Goal: Use online tool/utility: Use online tool/utility

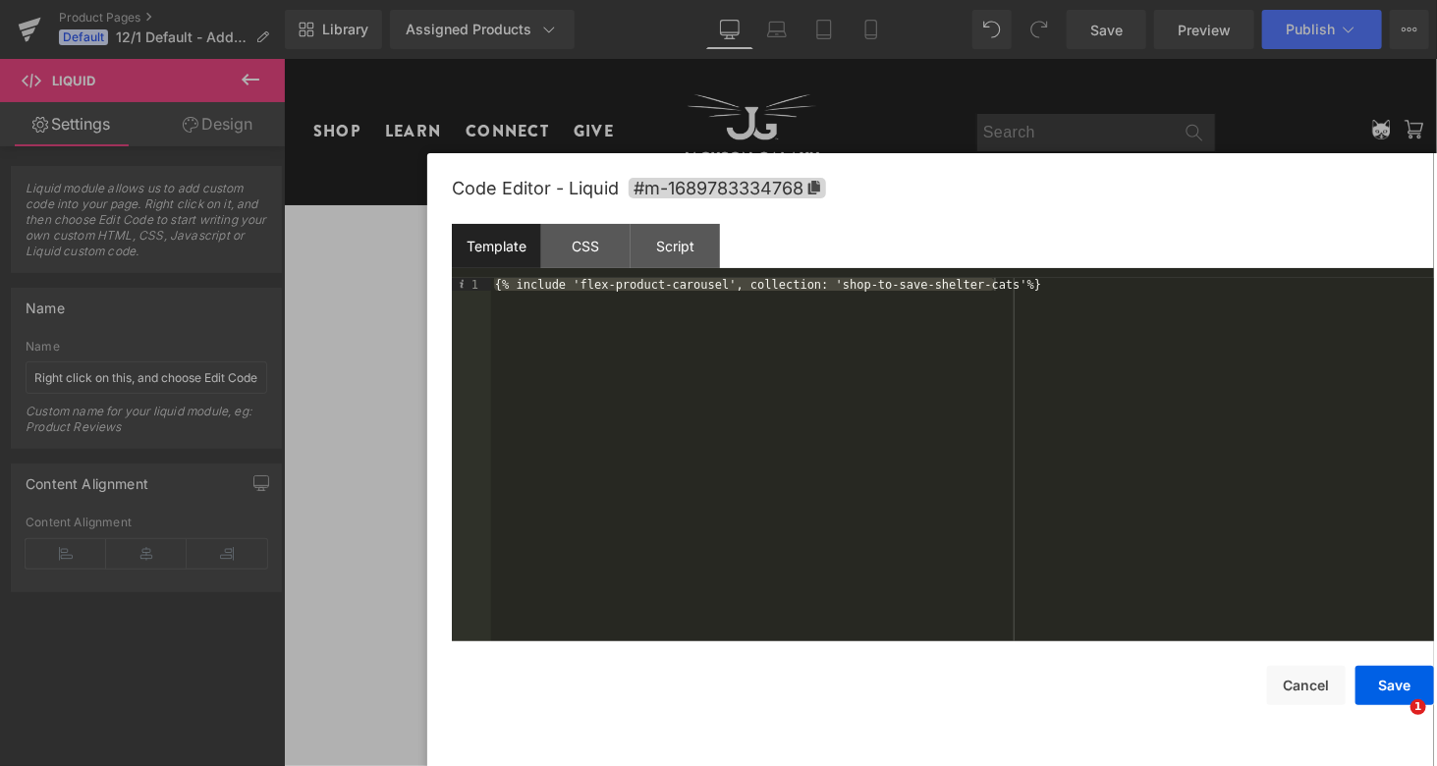
click at [335, 111] on div at bounding box center [718, 383] width 1437 height 766
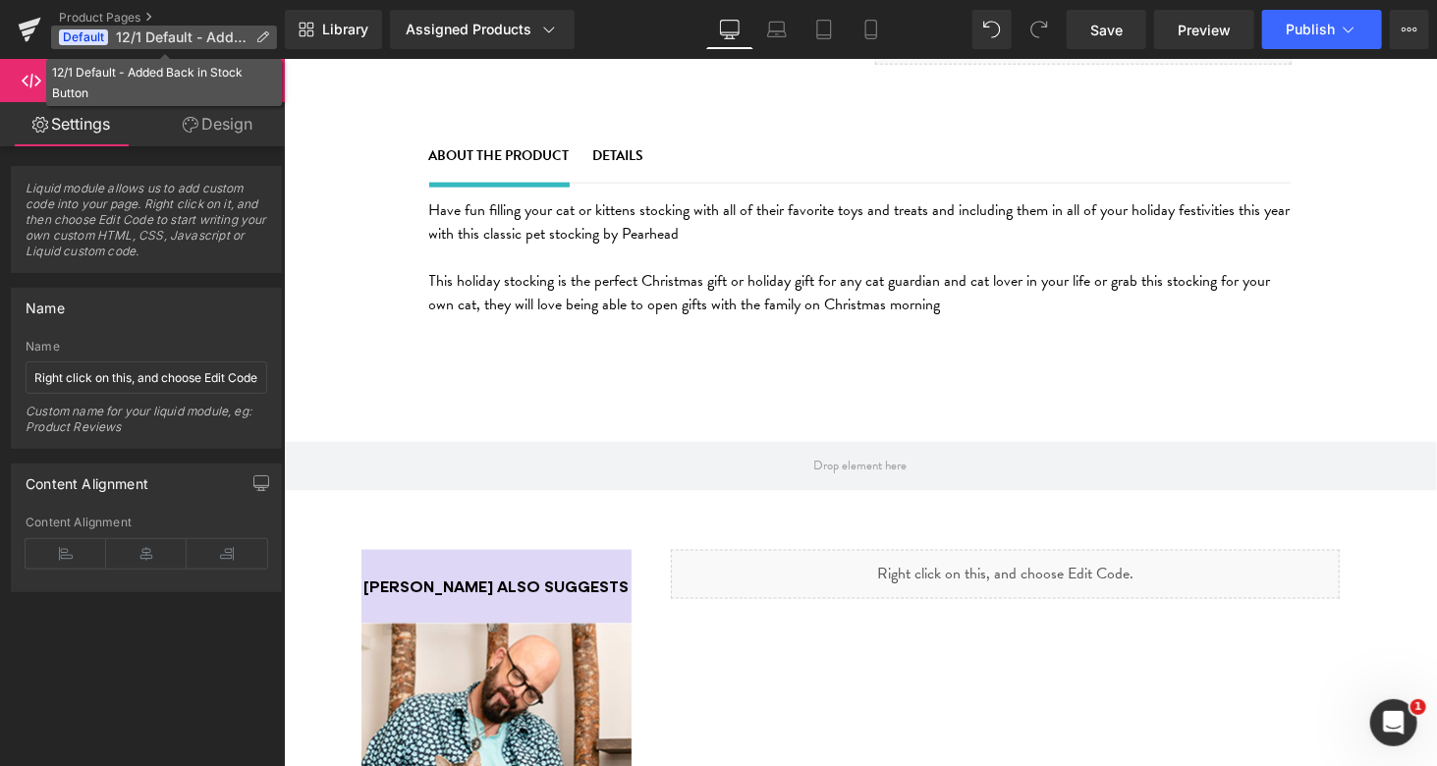
click at [163, 31] on span "12/1 Default - Added Back in Stock Button" at bounding box center [182, 37] width 132 height 16
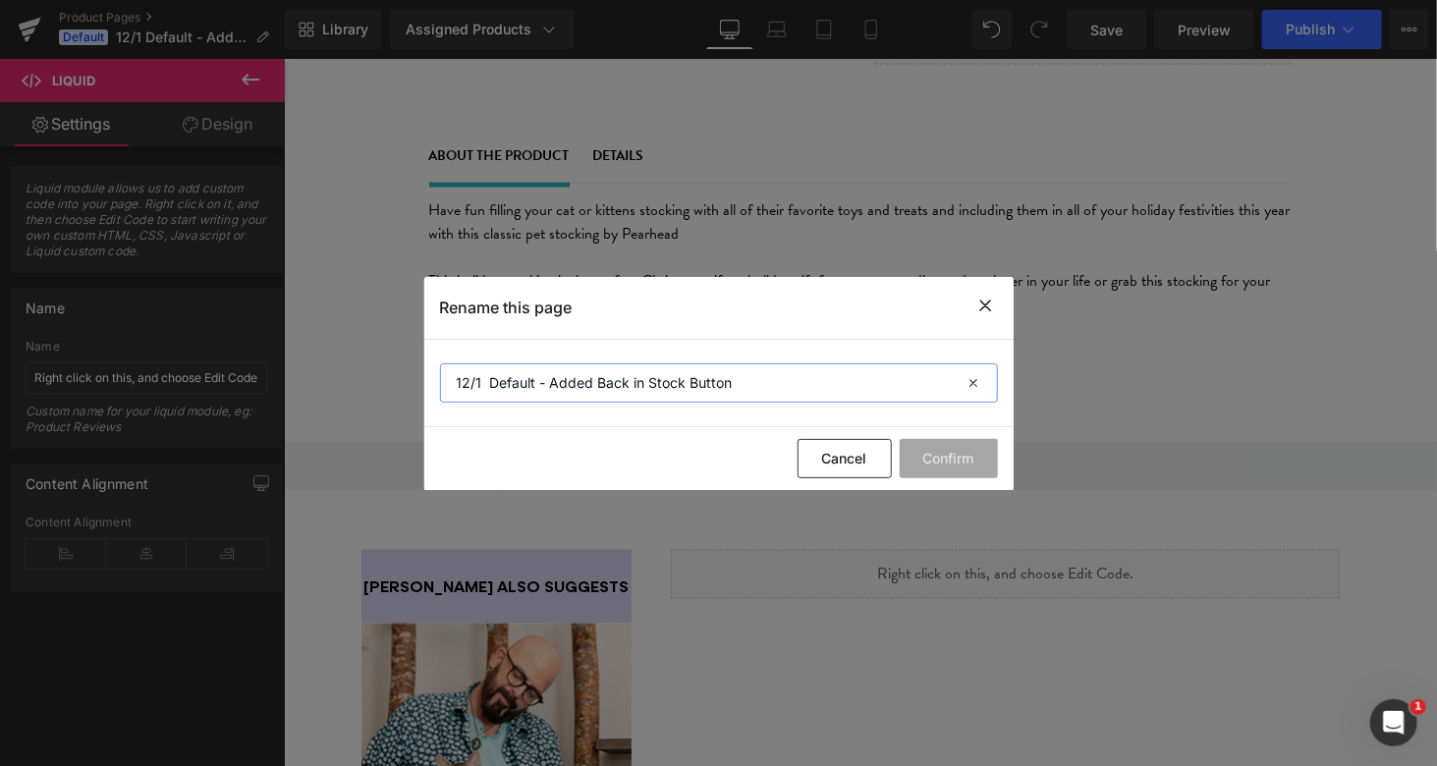
click at [806, 388] on input "12/1 Default - Added Back in Stock Button" at bounding box center [719, 382] width 558 height 39
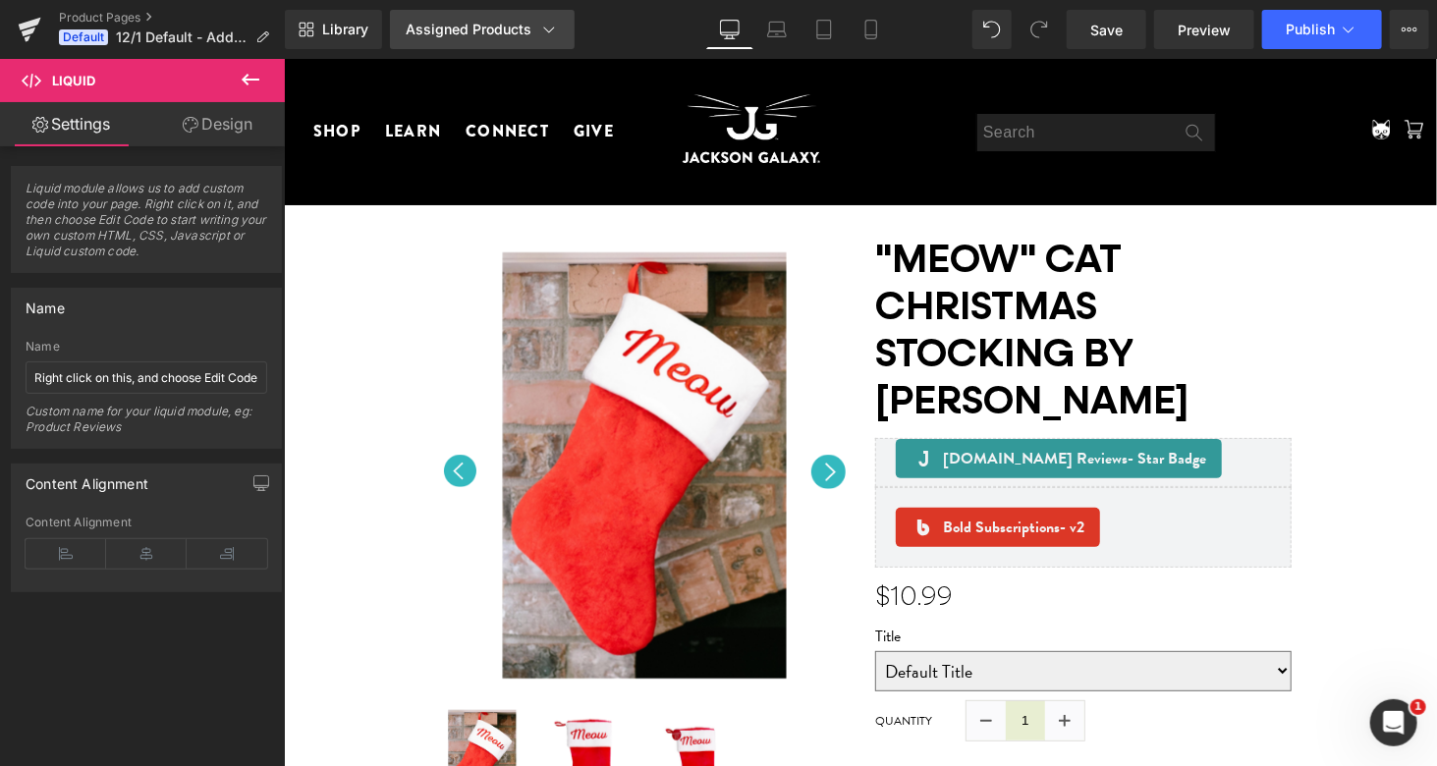
click at [539, 29] on icon at bounding box center [549, 30] width 20 height 20
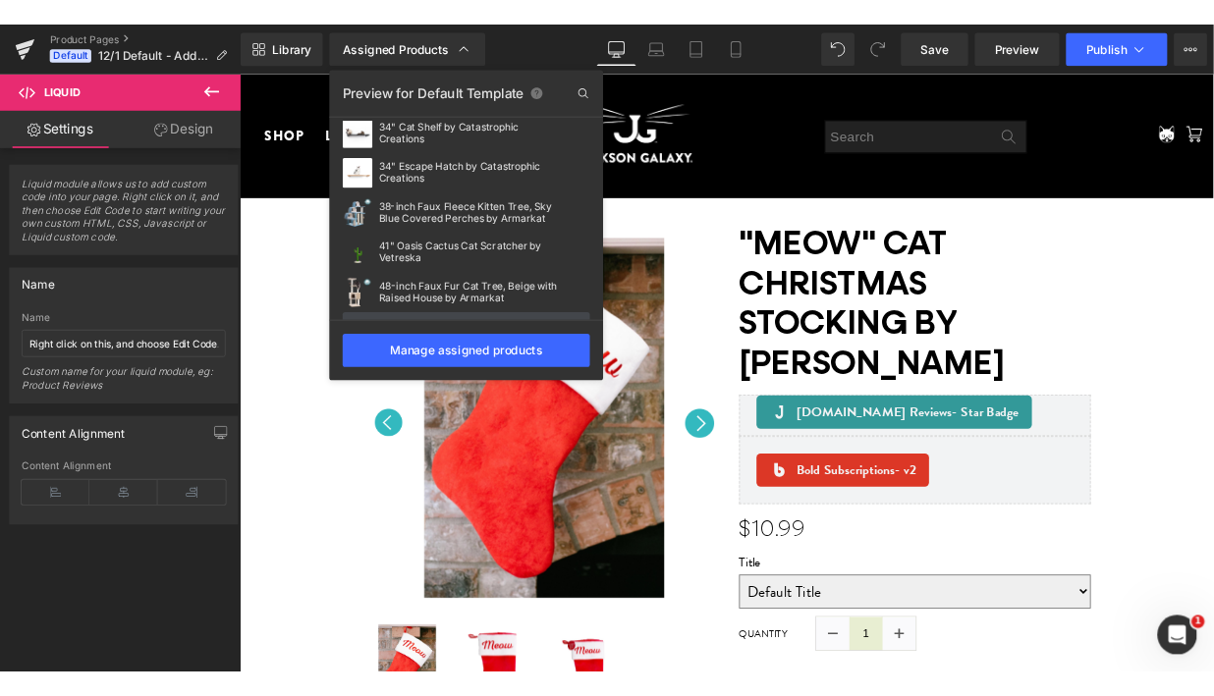
scroll to position [717, 0]
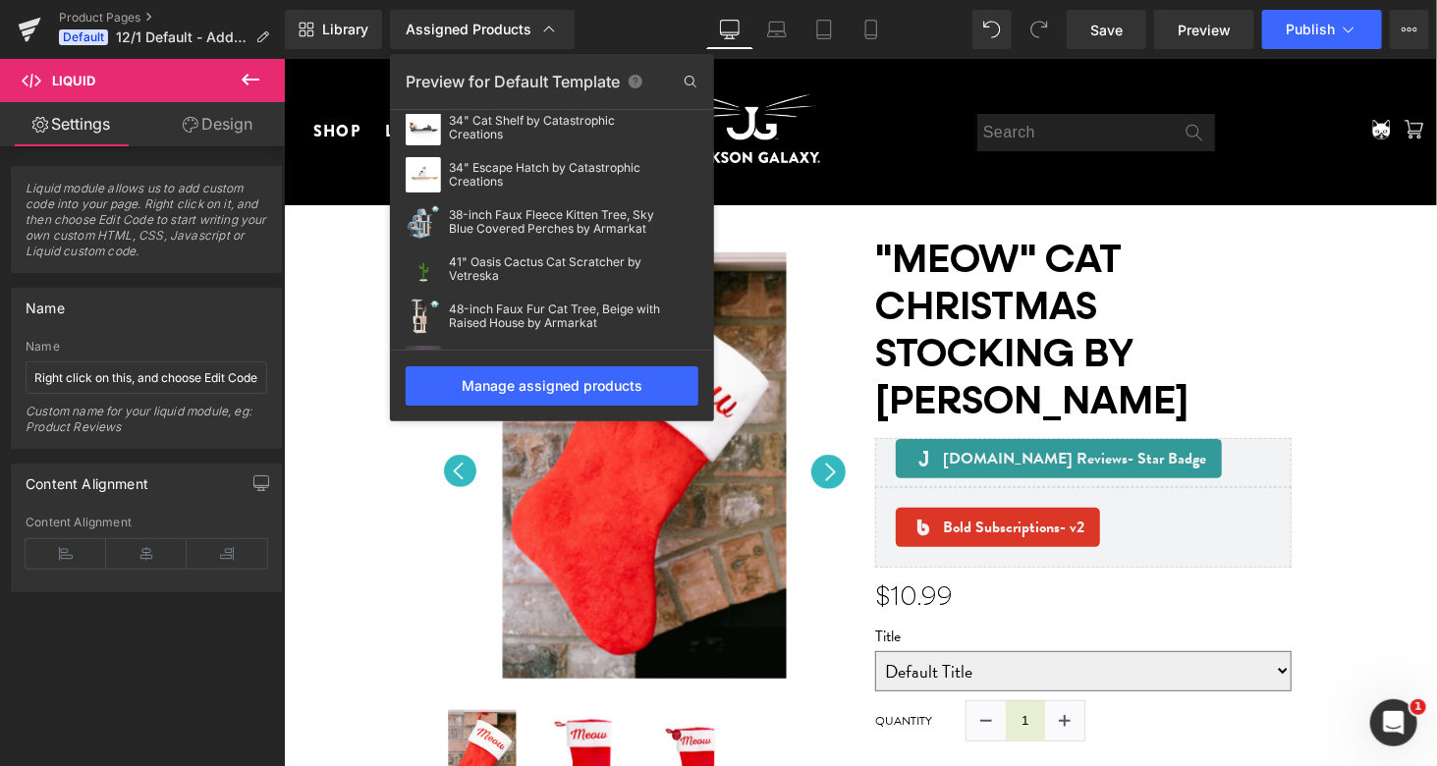
click at [999, 532] on div at bounding box center [860, 412] width 1153 height 707
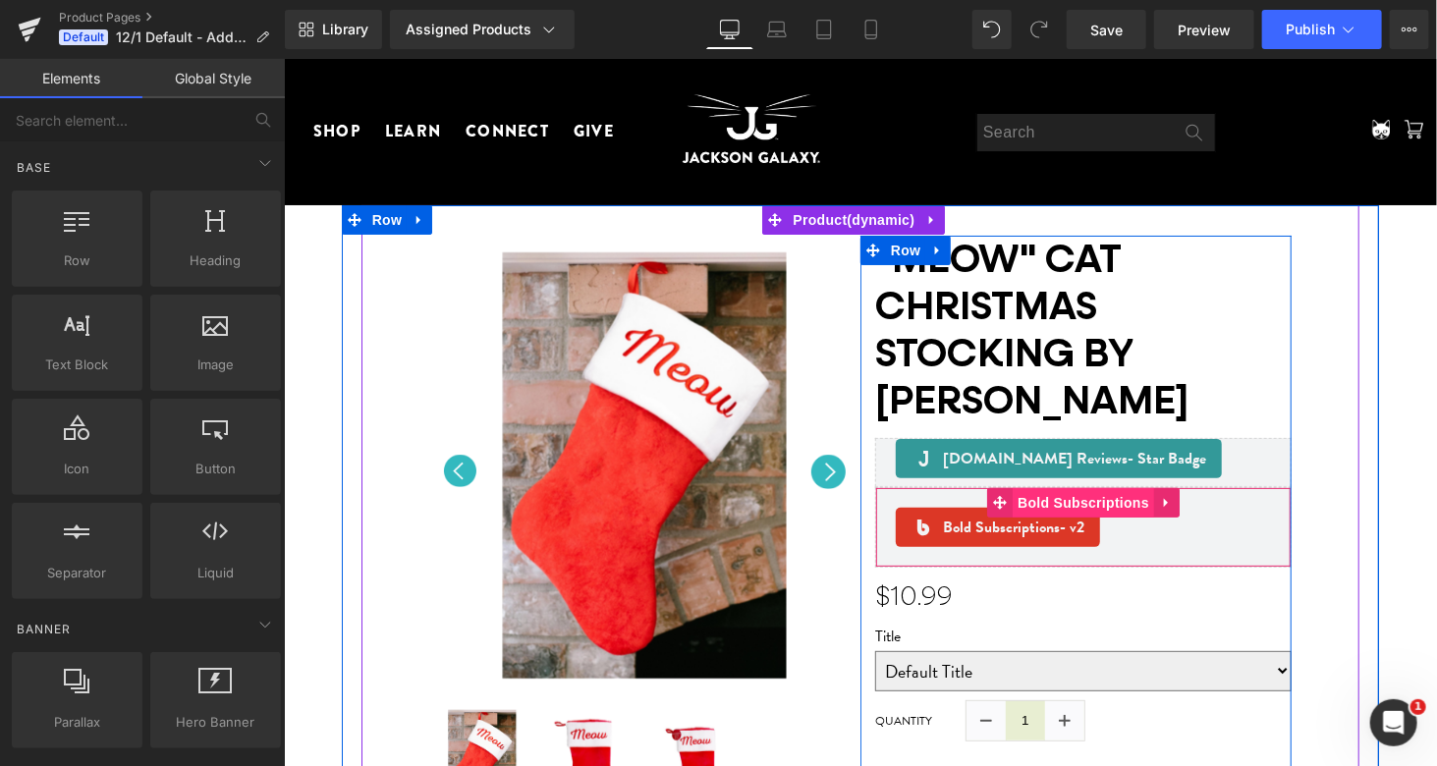
click at [1050, 493] on span "Bold Subscriptions" at bounding box center [1082, 501] width 141 height 29
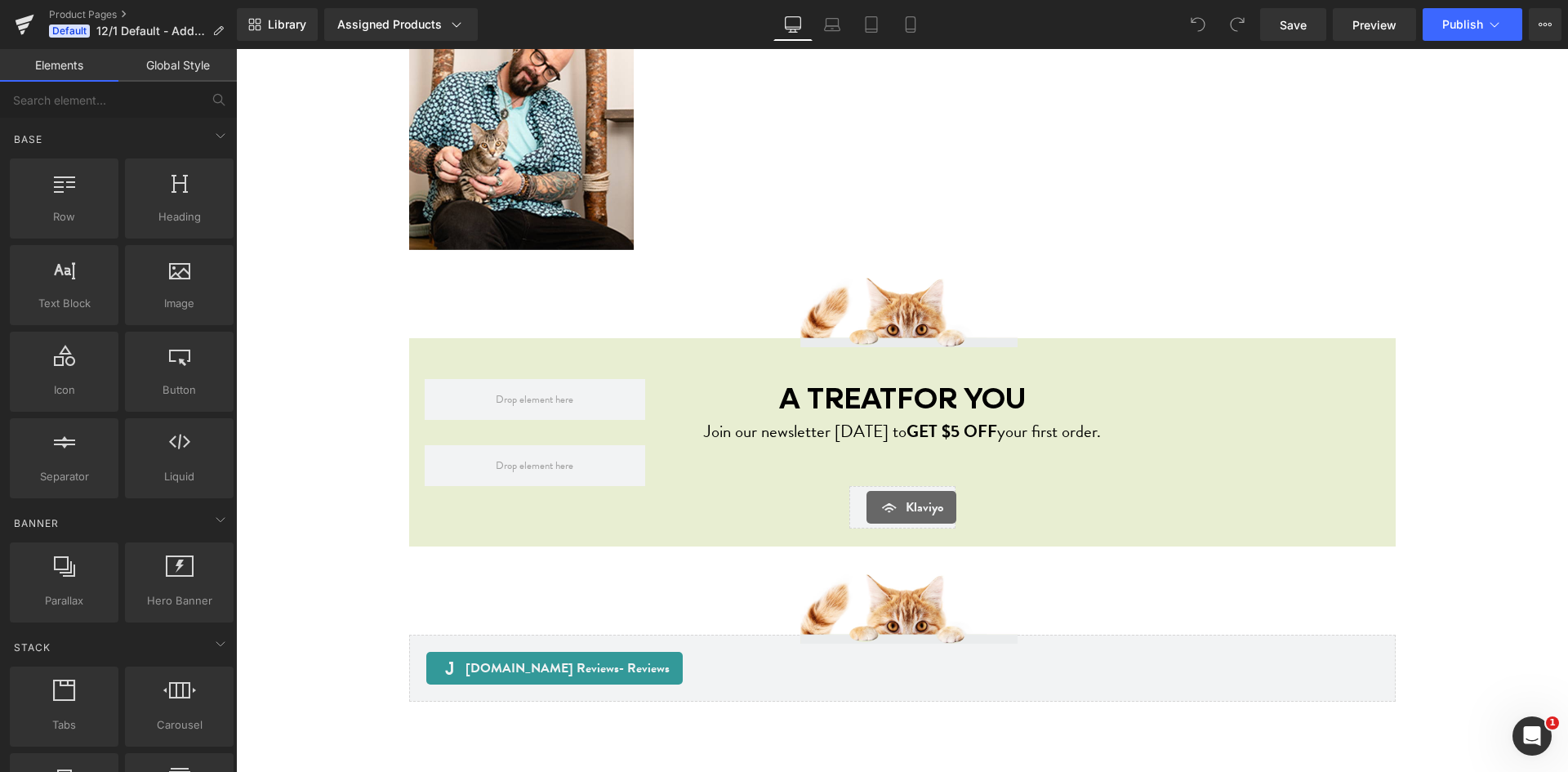
scroll to position [1308, 0]
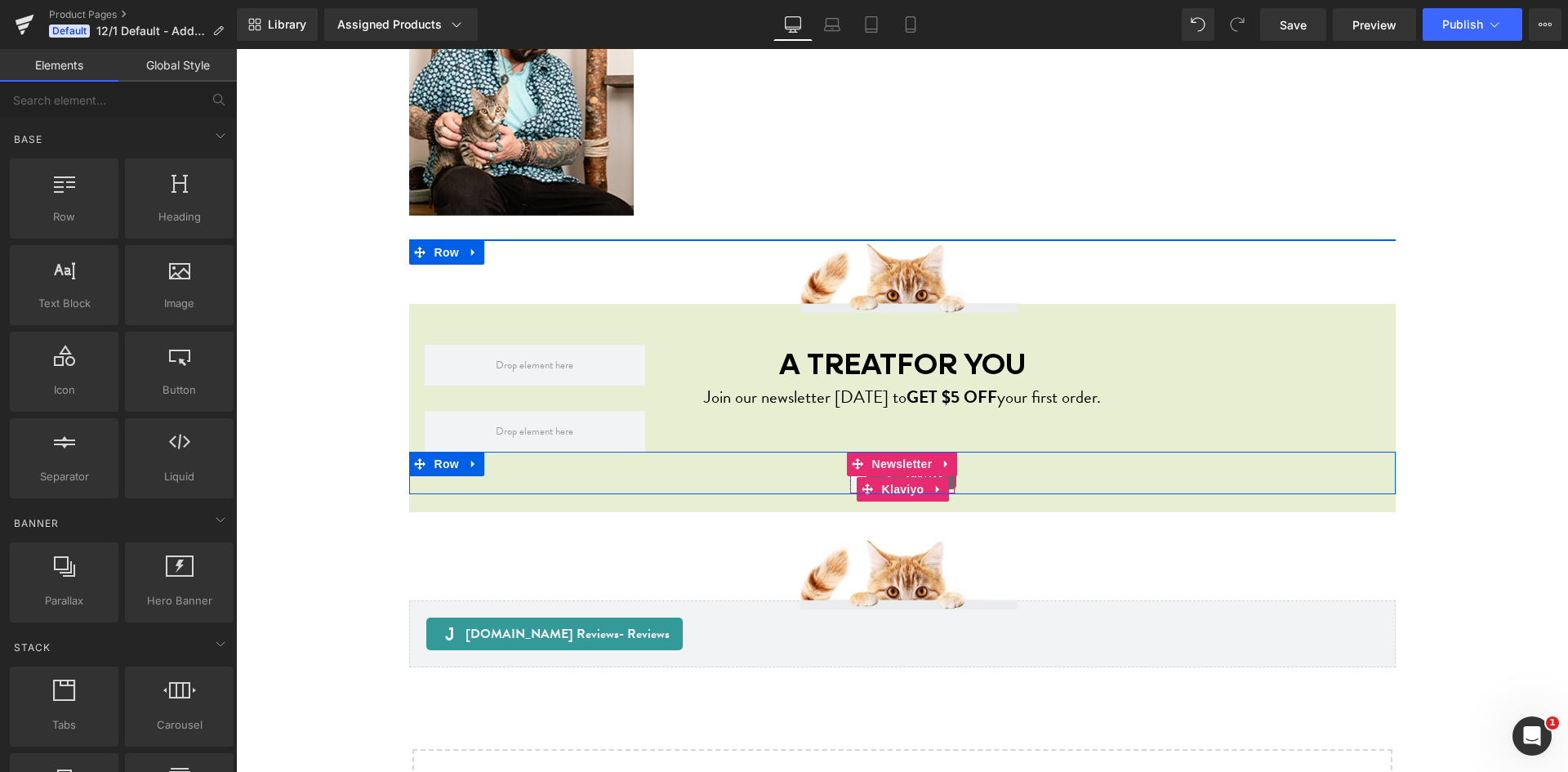
click at [892, 478] on span "Klaviyo" at bounding box center [903, 489] width 51 height 24
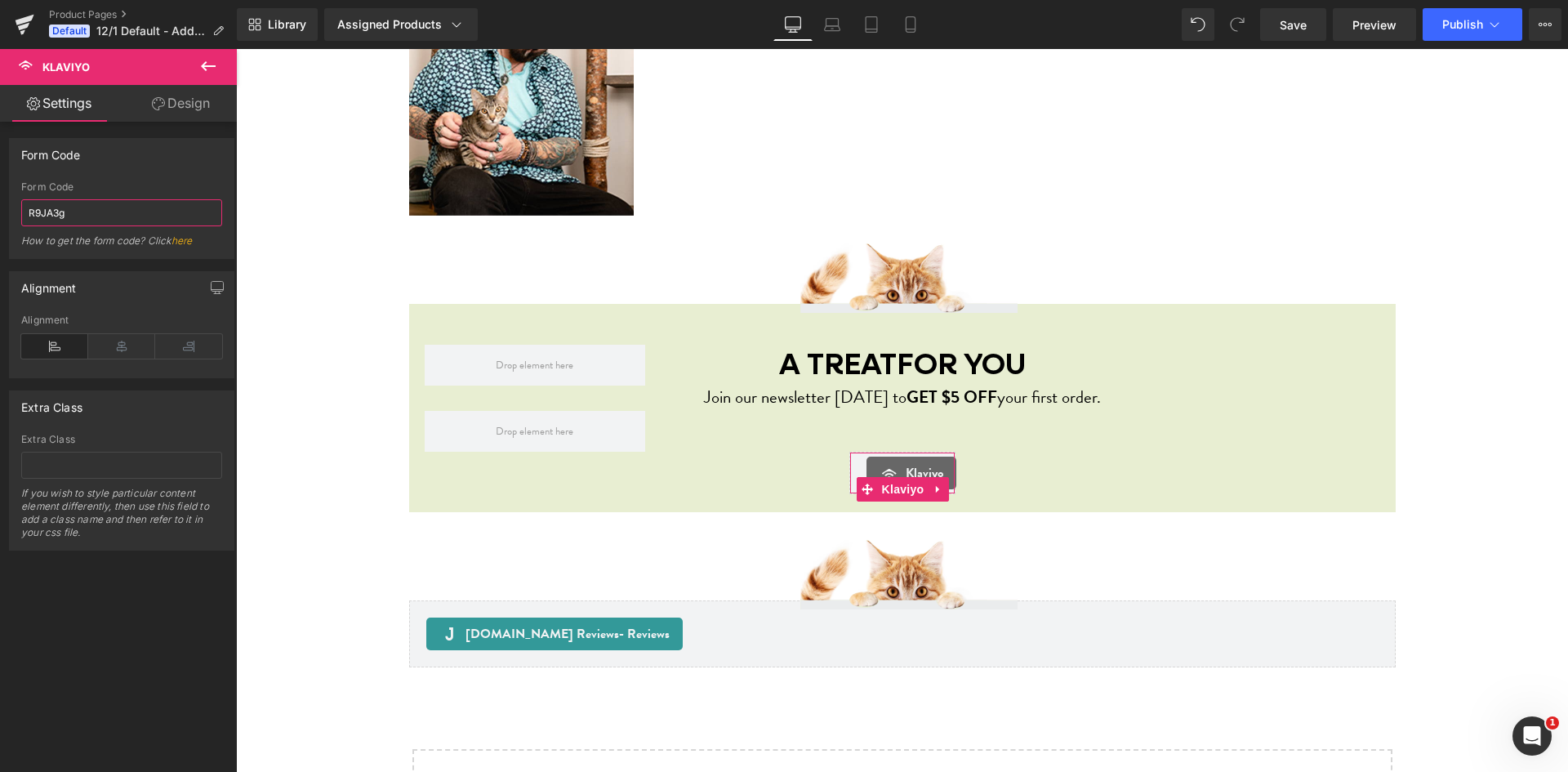
click at [89, 207] on input "R9JA3g" at bounding box center [122, 213] width 201 height 27
